Goal: Information Seeking & Learning: Learn about a topic

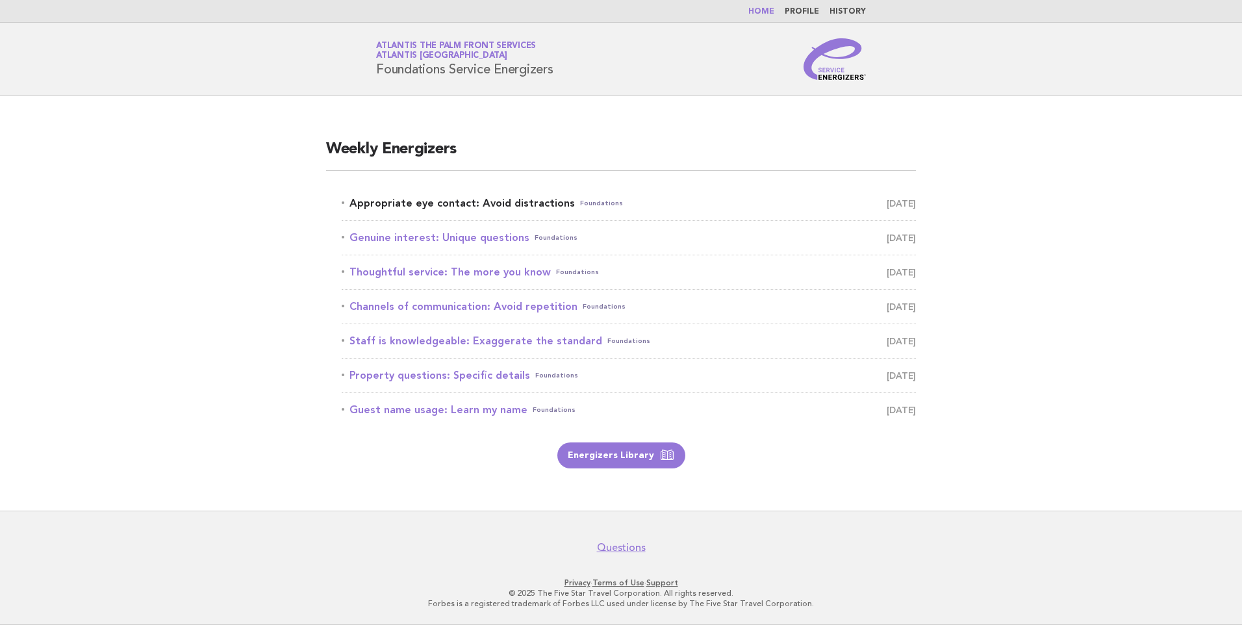
click at [487, 199] on link "Appropriate eye contact: Avoid distractions Foundations [DATE]" at bounding box center [629, 203] width 574 height 18
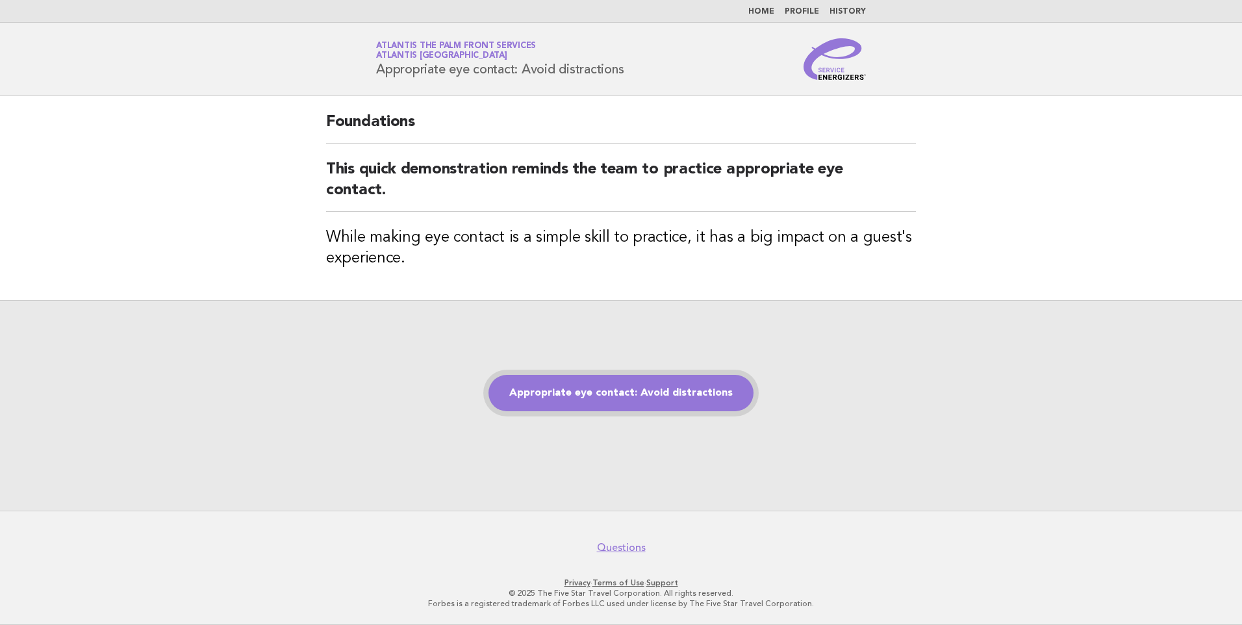
click at [578, 389] on link "Appropriate eye contact: Avoid distractions" at bounding box center [620, 393] width 265 height 36
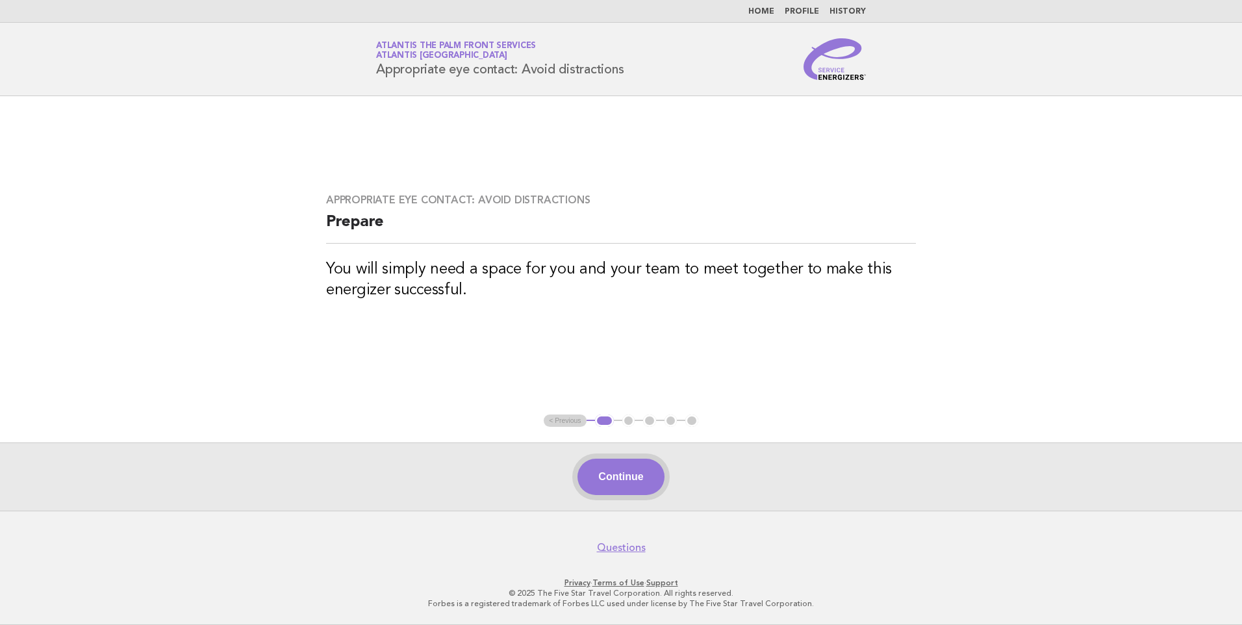
click at [633, 468] on button "Continue" at bounding box center [620, 476] width 86 height 36
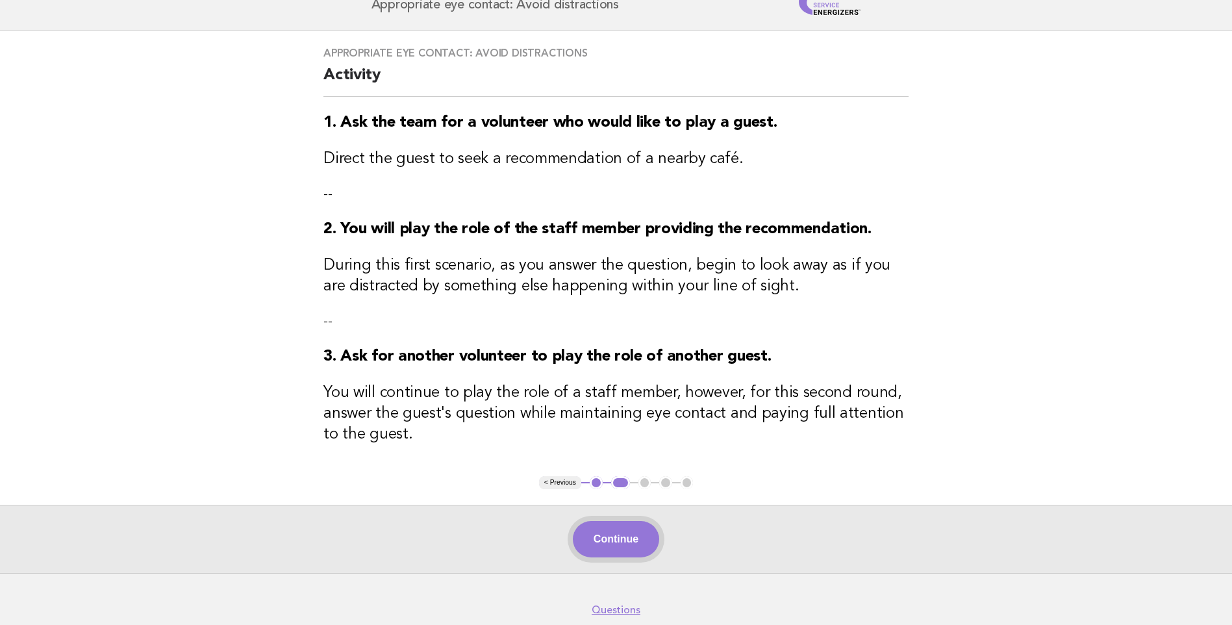
click at [638, 545] on button "Continue" at bounding box center [616, 539] width 86 height 36
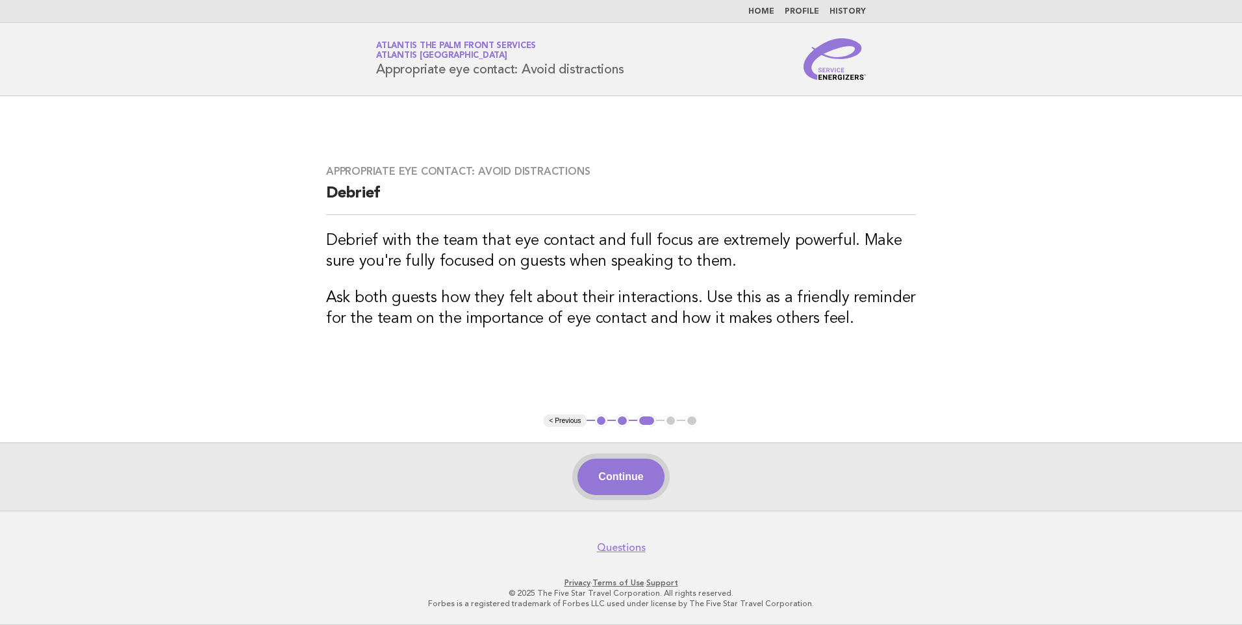
click at [638, 464] on button "Continue" at bounding box center [620, 476] width 86 height 36
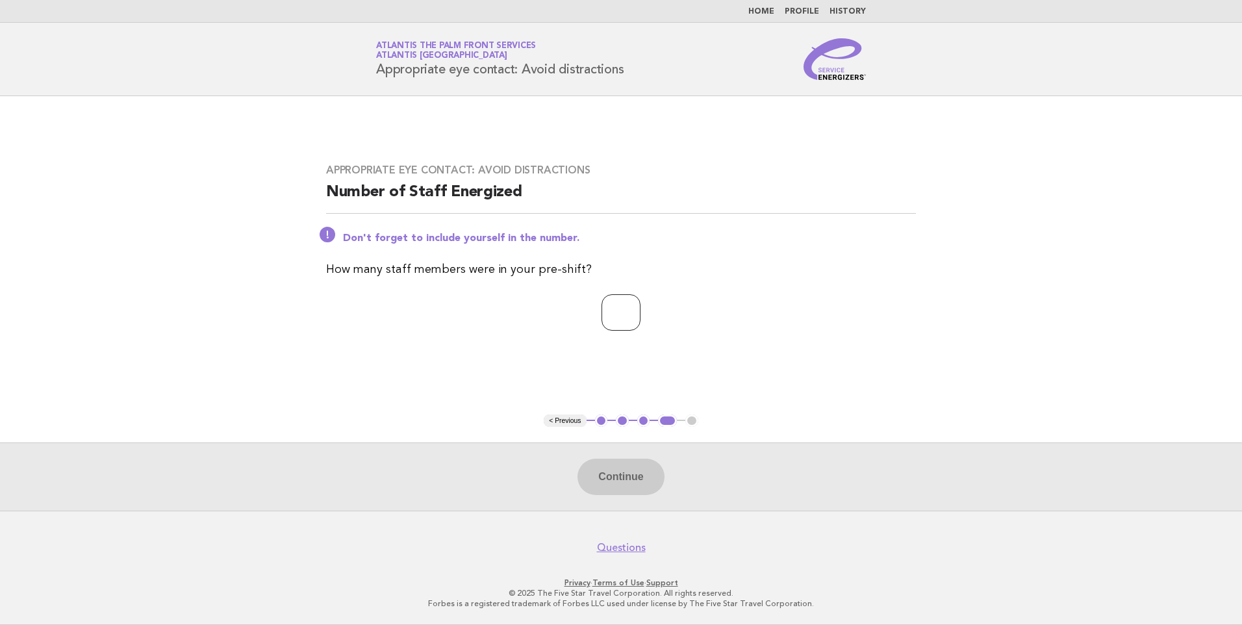
click at [614, 323] on input "number" at bounding box center [620, 312] width 39 height 36
type input "*"
click at [619, 465] on button "Continue" at bounding box center [620, 476] width 86 height 36
